Goal: Use online tool/utility: Utilize a website feature to perform a specific function

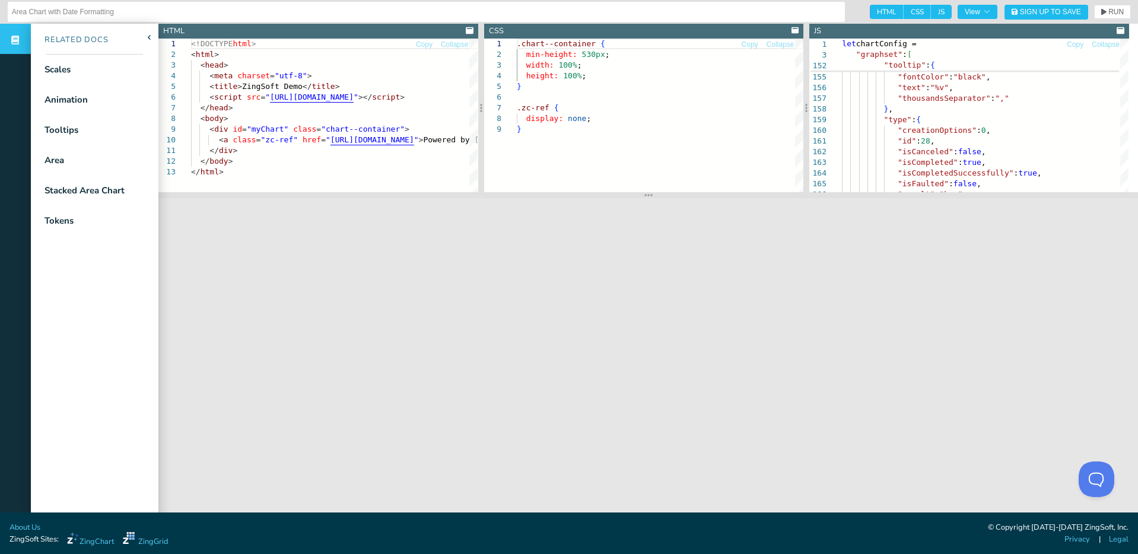
scroll to position [11, 0]
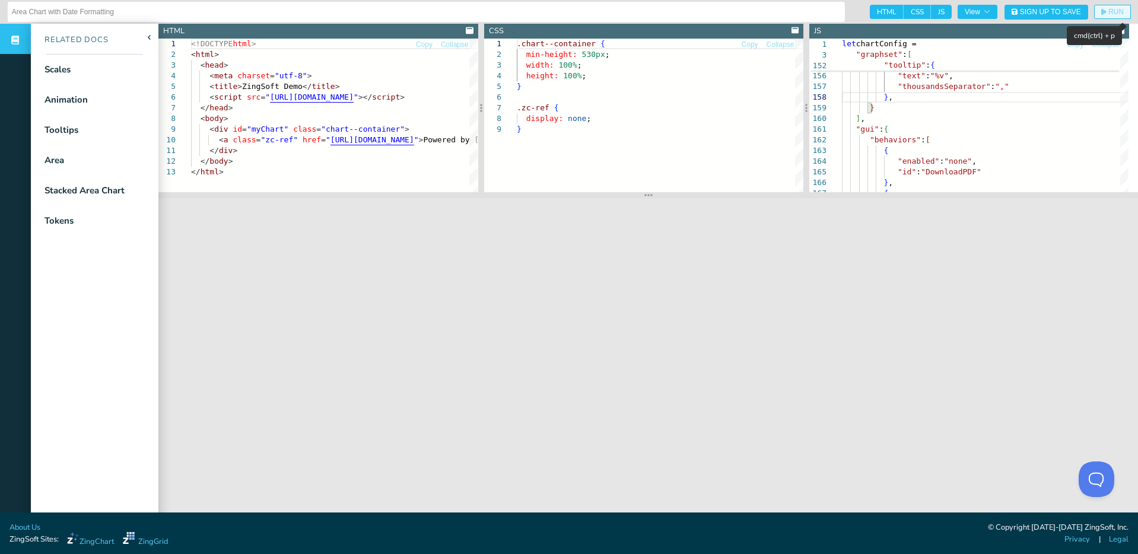
click at [1109, 11] on span "RUN" at bounding box center [1116, 11] width 15 height 7
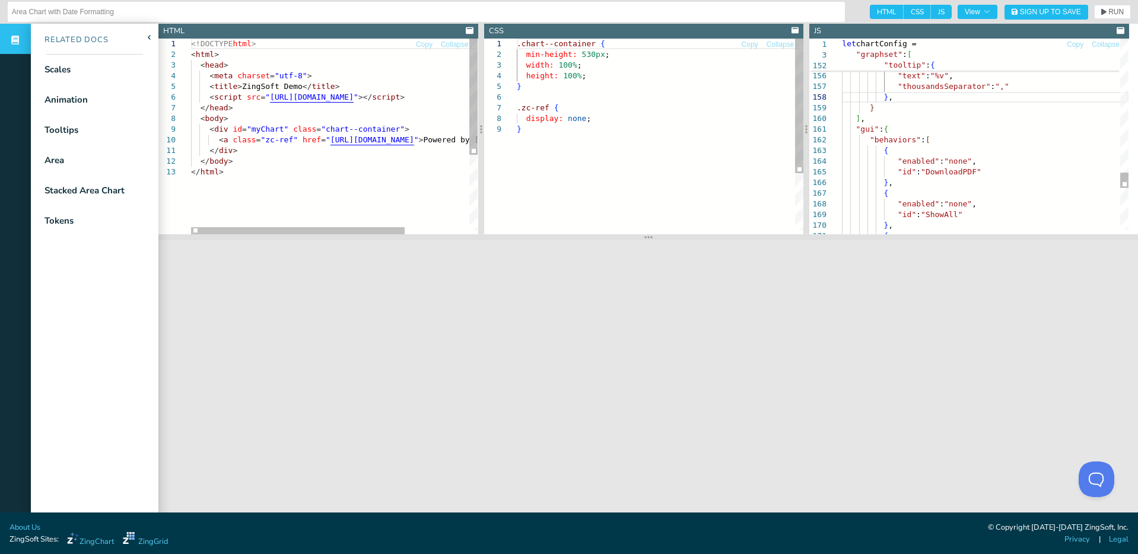
drag, startPoint x: 643, startPoint y: 196, endPoint x: 649, endPoint y: 248, distance: 52.6
click at [649, 240] on section at bounding box center [648, 237] width 980 height 6
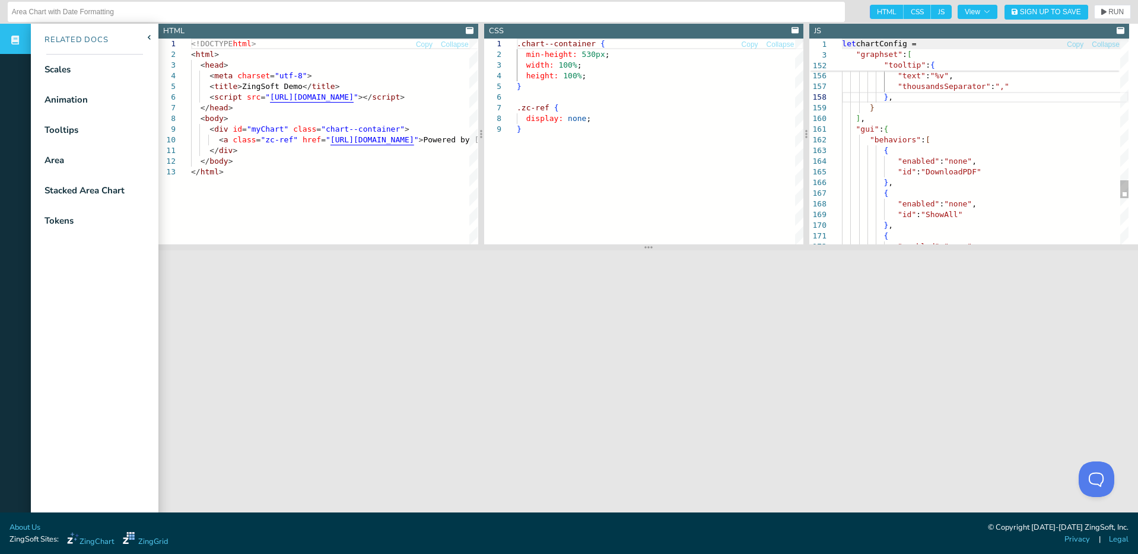
scroll to position [11, 46]
click at [924, 43] on span "let chartConfig =" at bounding box center [981, 44] width 278 height 11
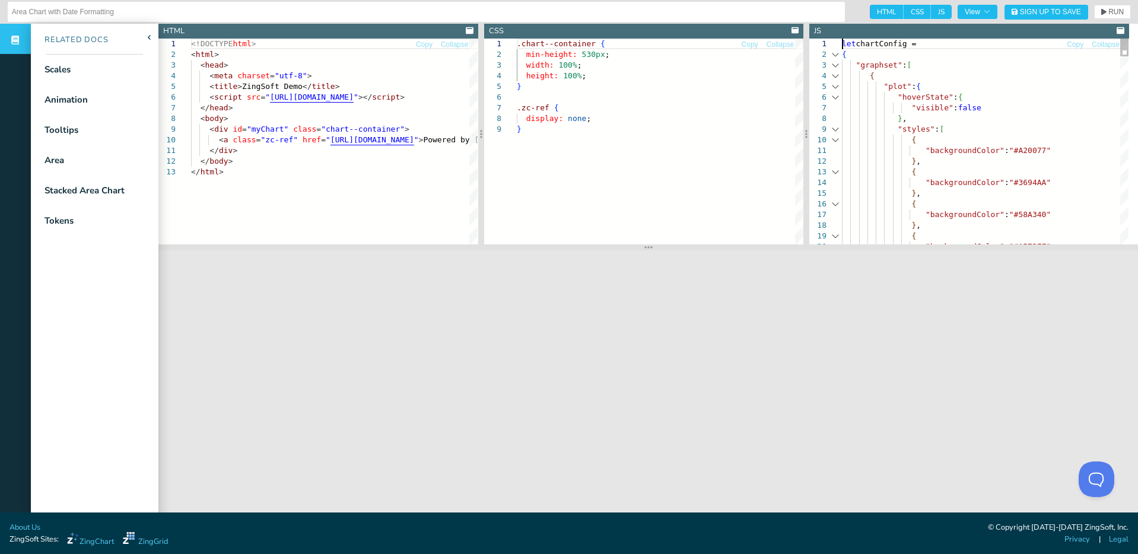
click at [840, 53] on div at bounding box center [835, 54] width 15 height 11
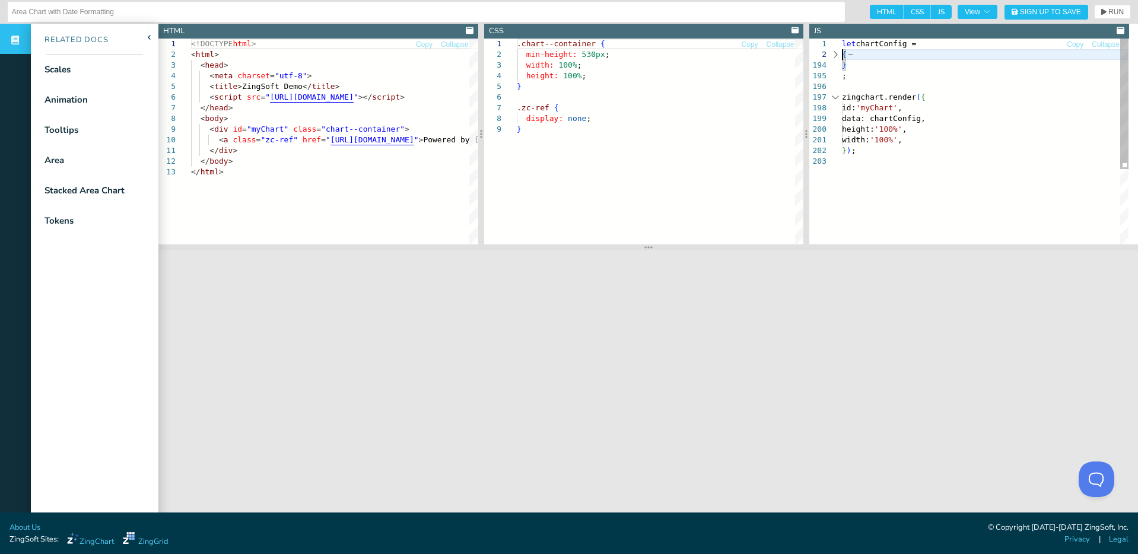
click at [844, 55] on div "let chartConfig = { } ; [PERSON_NAME].render ( { id: 'myChart' , data: chartCon…" at bounding box center [985, 200] width 287 height 323
click at [870, 61] on div "let chartConfig = { } ; [PERSON_NAME].render ( { id: 'myChart' , data: chartCon…" at bounding box center [985, 200] width 287 height 323
type textarea "] } } ], "showProgress": false } ; zingchart.render({ id: 'myChart',"
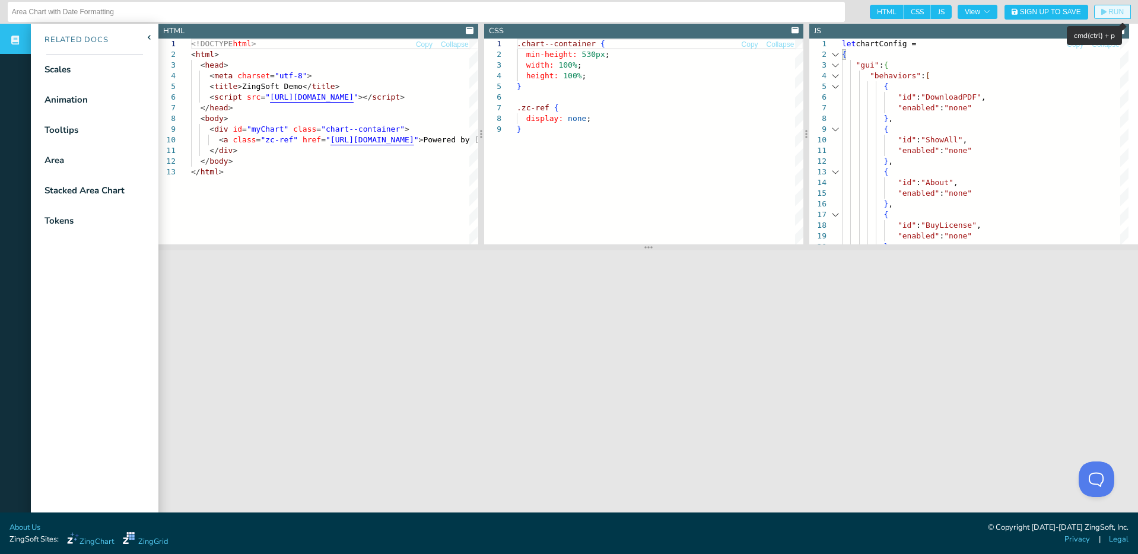
click at [1109, 14] on span "RUN" at bounding box center [1116, 11] width 15 height 7
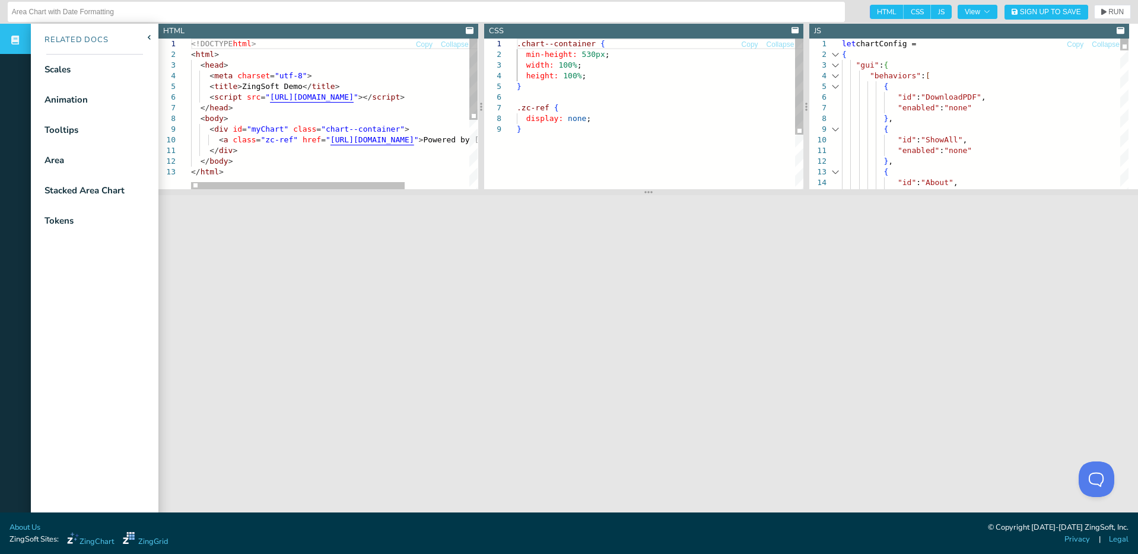
drag, startPoint x: 646, startPoint y: 248, endPoint x: 646, endPoint y: 192, distance: 55.2
click at [646, 192] on icon at bounding box center [649, 192] width 8 height 9
